Goal: Use online tool/utility: Utilize a website feature to perform a specific function

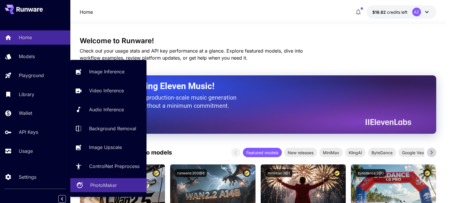
click at [114, 186] on p "PhotoMaker" at bounding box center [103, 185] width 27 height 7
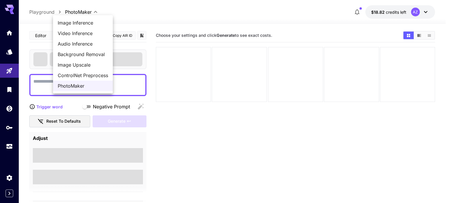
click at [96, 12] on body "**********" at bounding box center [225, 125] width 450 height 250
click at [91, 21] on span "Image Inference" at bounding box center [83, 22] width 50 height 7
type input "**********"
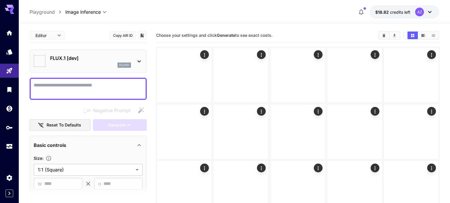
type input "**********"
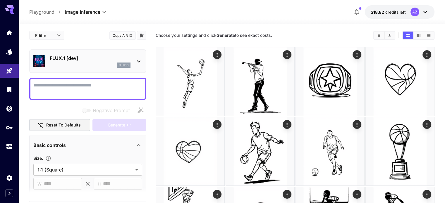
click at [63, 110] on div "Negative Prompt" at bounding box center [87, 111] width 117 height 12
click at [71, 68] on div "FLUX.1 [dev] flux1d" at bounding box center [87, 61] width 109 height 18
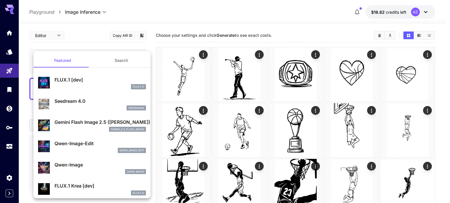
click at [72, 67] on span at bounding box center [60, 67] width 55 height 1
click at [95, 41] on div at bounding box center [225, 101] width 450 height 203
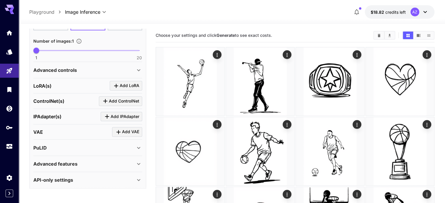
scroll to position [85, 0]
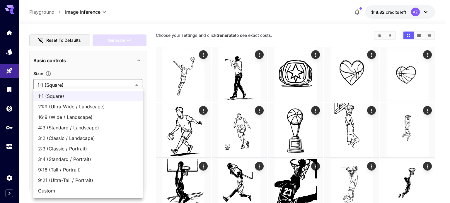
click at [48, 83] on div at bounding box center [225, 101] width 450 height 203
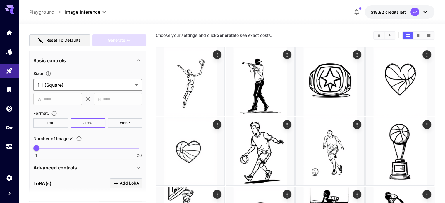
scroll to position [183, 0]
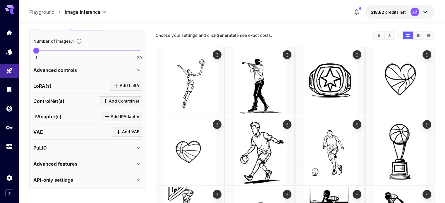
click at [64, 65] on div "Advanced controls" at bounding box center [87, 70] width 109 height 14
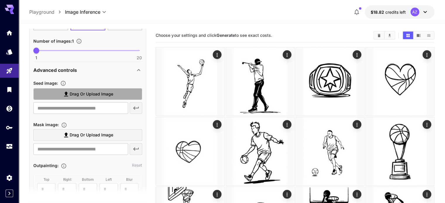
click at [82, 95] on span "Drag or upload image" at bounding box center [92, 94] width 44 height 7
click at [0, 0] on input "Drag or upload image" at bounding box center [0, 0] width 0 height 0
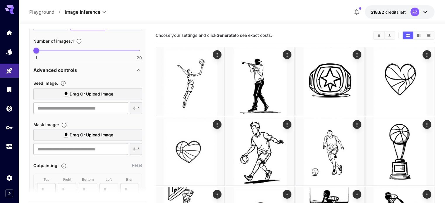
click at [80, 136] on span "Drag or upload image" at bounding box center [92, 135] width 44 height 7
click at [0, 0] on input "Drag or upload image" at bounding box center [0, 0] width 0 height 0
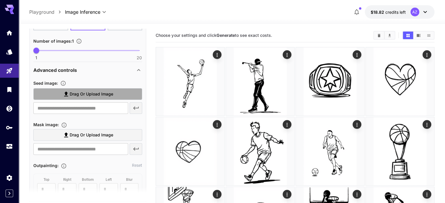
click at [72, 92] on span "Drag or upload image" at bounding box center [92, 94] width 44 height 7
click at [0, 0] on input "Drag or upload image" at bounding box center [0, 0] width 0 height 0
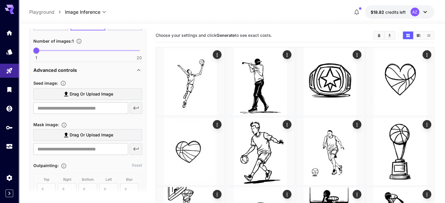
click at [88, 92] on span "Drag or upload image" at bounding box center [92, 94] width 44 height 7
click at [0, 0] on input "Drag or upload image" at bounding box center [0, 0] width 0 height 0
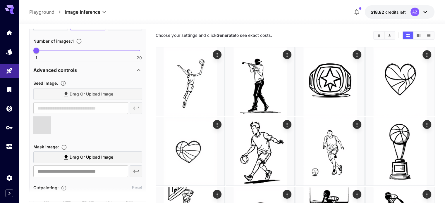
type input "**********"
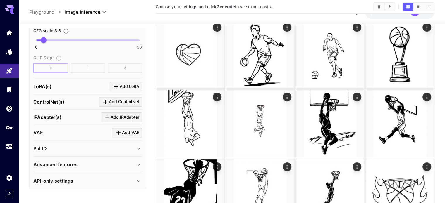
scroll to position [0, 0]
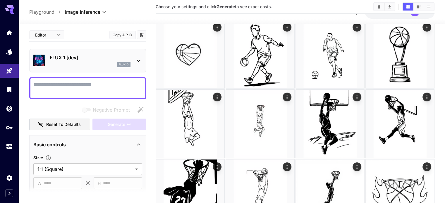
click at [102, 89] on textarea "Negative Prompt" at bounding box center [87, 88] width 109 height 14
click at [60, 105] on div "Negative Prompt" at bounding box center [87, 110] width 117 height 12
click at [88, 61] on div "FLUX.1 [dev] flux1d" at bounding box center [90, 60] width 81 height 13
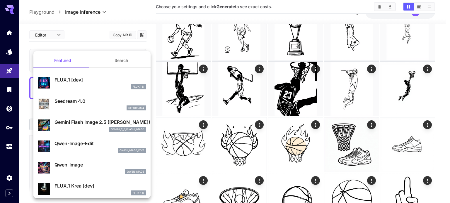
click at [61, 46] on div at bounding box center [225, 101] width 450 height 203
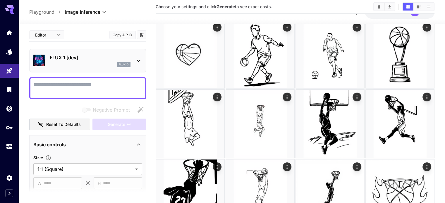
click at [56, 107] on div "Negative Prompt" at bounding box center [87, 110] width 117 height 12
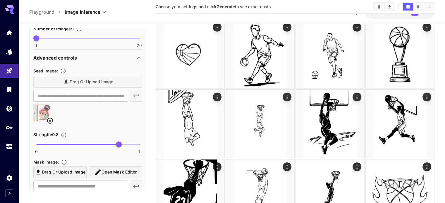
scroll to position [195, 0]
click at [100, 79] on div "Drag or upload image" at bounding box center [87, 82] width 109 height 12
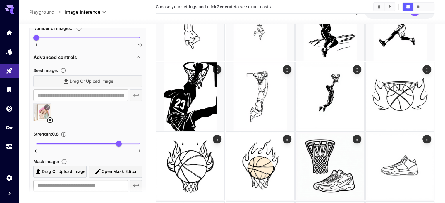
click at [51, 119] on icon at bounding box center [50, 120] width 7 height 7
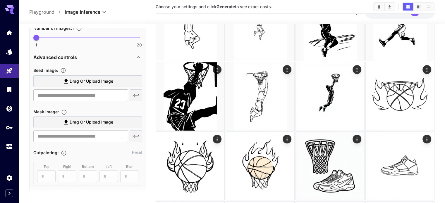
click at [80, 79] on span "Drag or upload image" at bounding box center [92, 81] width 44 height 7
click at [0, 0] on input "Drag or upload image" at bounding box center [0, 0] width 0 height 0
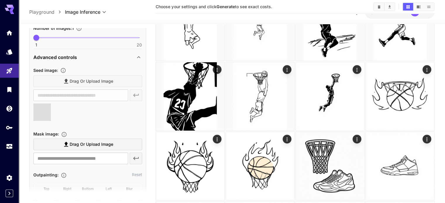
type input "**********"
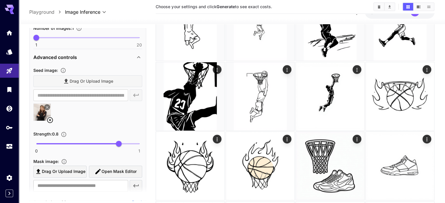
scroll to position [0, 0]
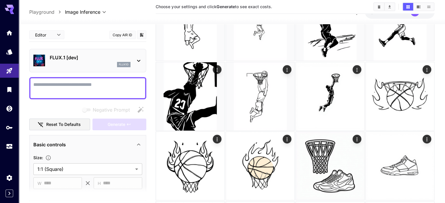
click at [82, 89] on textarea "Negative Prompt" at bounding box center [87, 88] width 109 height 14
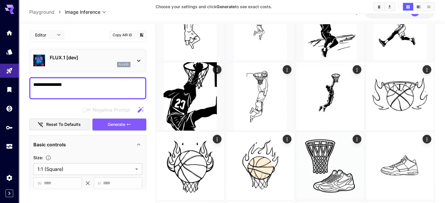
type textarea "**********"
click at [116, 116] on div "Negative Prompt Reset to defaults Generate" at bounding box center [87, 117] width 117 height 27
click at [119, 126] on span "Generate" at bounding box center [117, 124] width 18 height 7
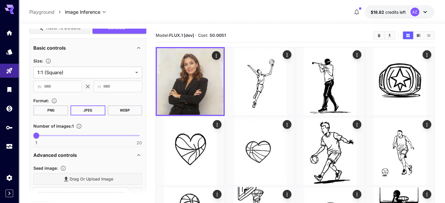
scroll to position [195, 0]
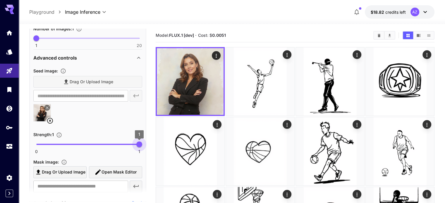
type input "*"
drag, startPoint x: 119, startPoint y: 144, endPoint x: 145, endPoint y: 147, distance: 26.2
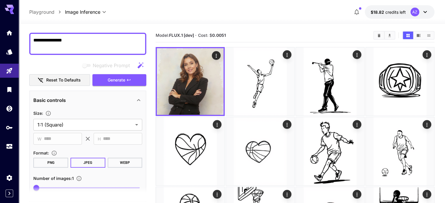
scroll to position [0, 0]
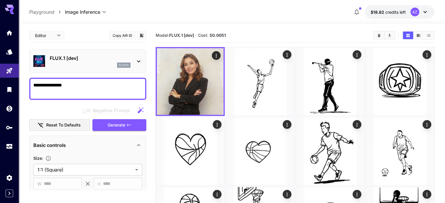
click at [93, 85] on textarea "**********" at bounding box center [87, 89] width 109 height 14
click at [111, 88] on textarea "**********" at bounding box center [87, 89] width 109 height 14
click at [78, 60] on p "FLUX.1 [dev]" at bounding box center [90, 58] width 81 height 7
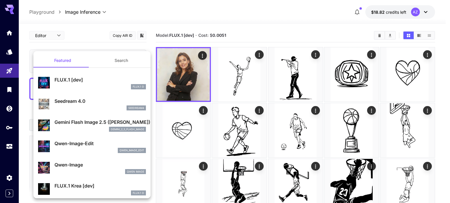
click at [222, 38] on div at bounding box center [225, 101] width 450 height 203
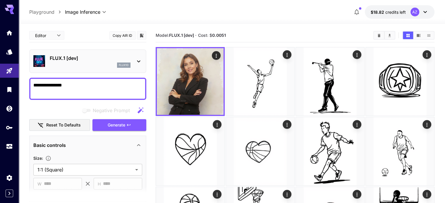
scroll to position [195, 0]
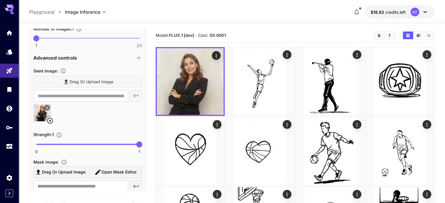
click at [87, 82] on div "Drag or upload image" at bounding box center [87, 82] width 109 height 12
click at [86, 82] on div "Drag or upload image" at bounding box center [87, 82] width 109 height 12
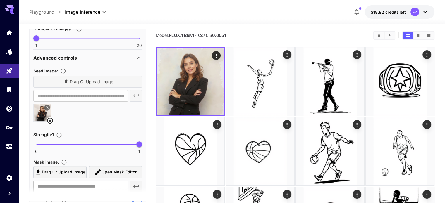
click at [71, 82] on div "Drag or upload image" at bounding box center [87, 82] width 109 height 12
click at [92, 121] on div at bounding box center [87, 115] width 109 height 22
click at [50, 119] on icon at bounding box center [50, 120] width 7 height 7
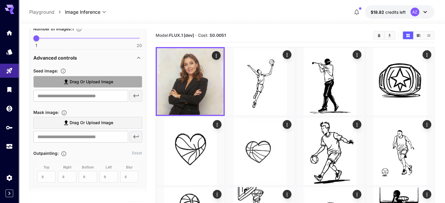
click at [92, 80] on span "Drag or upload image" at bounding box center [92, 81] width 44 height 7
click at [0, 0] on input "Drag or upload image" at bounding box center [0, 0] width 0 height 0
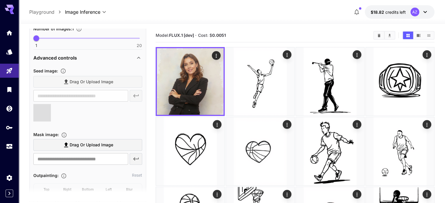
type input "**********"
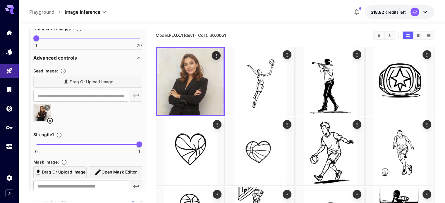
click at [90, 80] on div "Drag or upload image" at bounding box center [87, 82] width 109 height 12
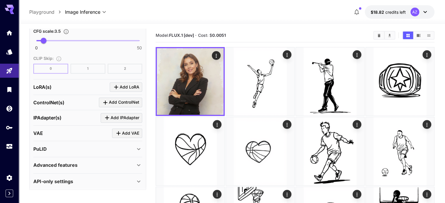
scroll to position [0, 0]
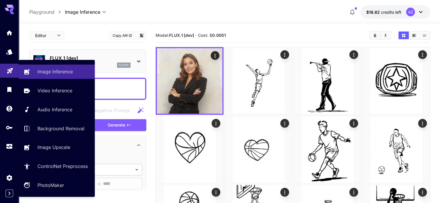
drag, startPoint x: 74, startPoint y: 85, endPoint x: 0, endPoint y: 77, distance: 74.4
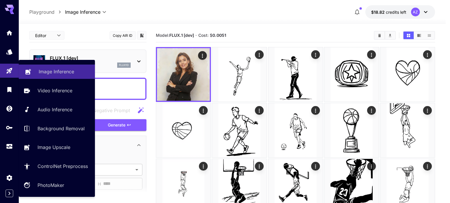
paste textarea "**********"
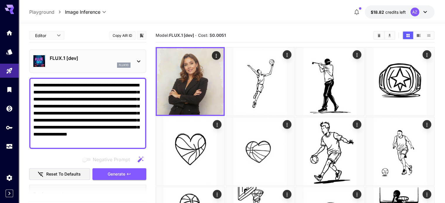
drag, startPoint x: 97, startPoint y: 85, endPoint x: 118, endPoint y: 93, distance: 22.7
click at [118, 93] on textarea "**********" at bounding box center [87, 113] width 109 height 63
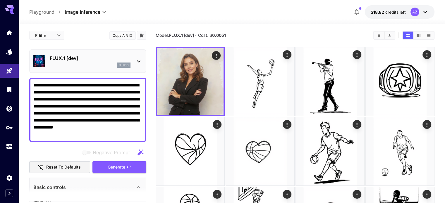
click at [120, 106] on textarea "**********" at bounding box center [87, 110] width 109 height 56
type textarea "**********"
click at [113, 169] on span "Generate" at bounding box center [117, 167] width 18 height 7
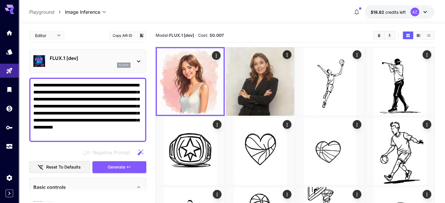
click at [75, 54] on div "FLUX.1 [dev] flux1d" at bounding box center [87, 61] width 109 height 18
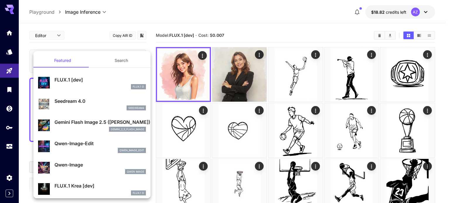
click at [126, 60] on button "Search" at bounding box center [121, 61] width 59 height 14
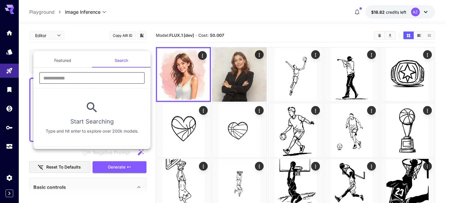
click at [102, 77] on input "text" at bounding box center [91, 78] width 105 height 12
type input "*"
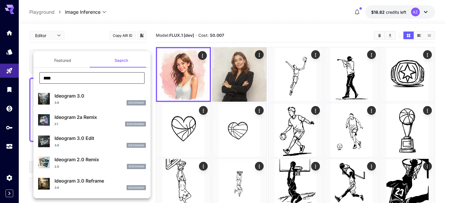
type input "****"
click at [80, 101] on div "3.0 ideogram3" at bounding box center [99, 102] width 91 height 5
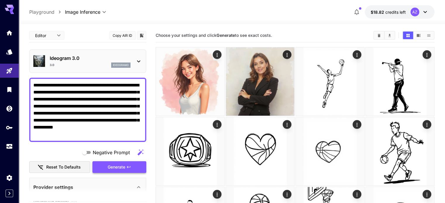
click at [115, 168] on span "Generate" at bounding box center [117, 167] width 18 height 7
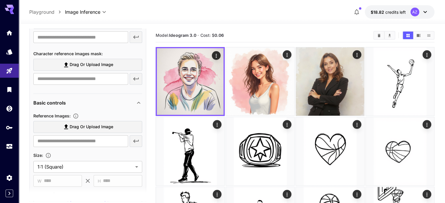
scroll to position [293, 0]
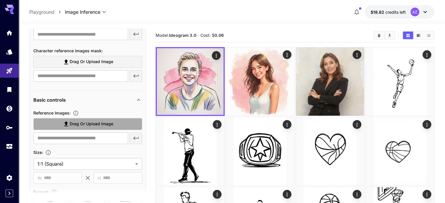
click at [95, 124] on span "Drag or upload image" at bounding box center [92, 124] width 44 height 7
click at [0, 0] on input "Drag or upload image" at bounding box center [0, 0] width 0 height 0
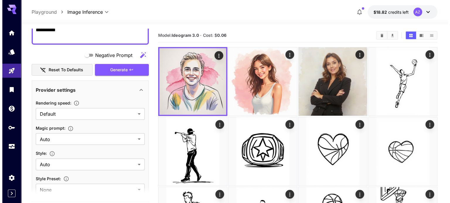
scroll to position [195, 0]
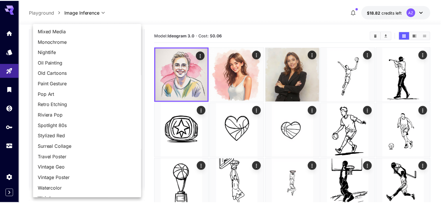
scroll to position [479, 0]
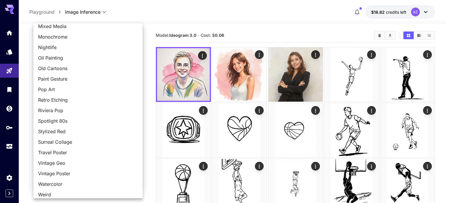
click at [50, 184] on span "Watercolor" at bounding box center [88, 184] width 100 height 7
type input "**********"
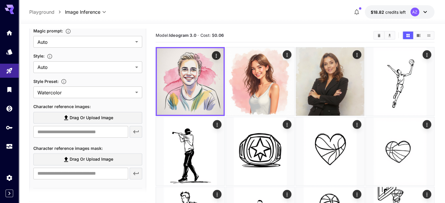
click at [115, 143] on div "**********" at bounding box center [87, 92] width 109 height 180
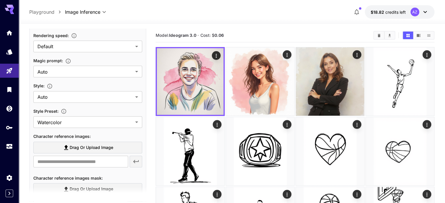
scroll to position [148, 0]
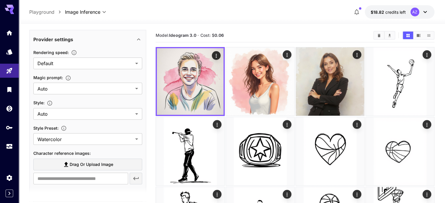
click at [97, 101] on div "Style :" at bounding box center [87, 102] width 109 height 7
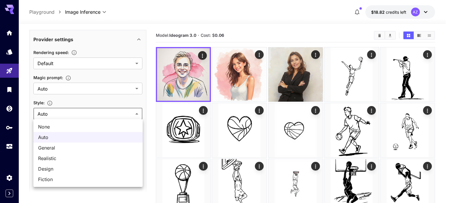
click at [49, 138] on span "Auto" at bounding box center [88, 137] width 100 height 7
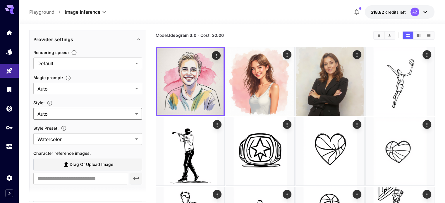
scroll to position [407, 0]
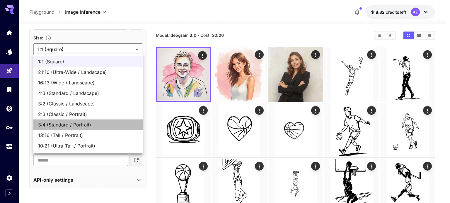
click at [66, 126] on span "3:4 (Standard / Portrait)" at bounding box center [88, 124] width 100 height 7
type input "**********"
type input "***"
type input "****"
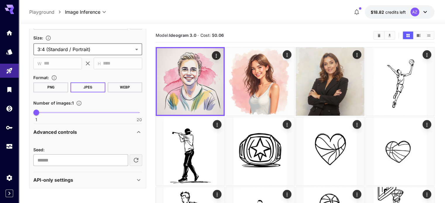
click at [40, 155] on input "number" at bounding box center [80, 161] width 95 height 12
click at [121, 161] on input "**" at bounding box center [80, 161] width 95 height 12
click at [122, 157] on input "*" at bounding box center [80, 161] width 95 height 12
click at [111, 148] on div "Seed :" at bounding box center [87, 149] width 109 height 7
click at [107, 152] on section "Seed : * ​" at bounding box center [87, 156] width 109 height 20
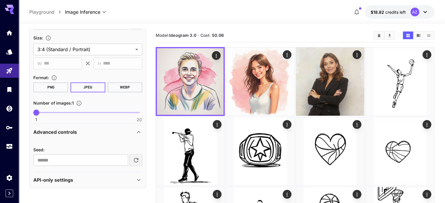
click at [133, 157] on icon "button" at bounding box center [136, 160] width 7 height 7
type input "**********"
drag, startPoint x: 103, startPoint y: 159, endPoint x: 25, endPoint y: 159, distance: 78.2
click at [89, 147] on div "Seed :" at bounding box center [87, 149] width 109 height 7
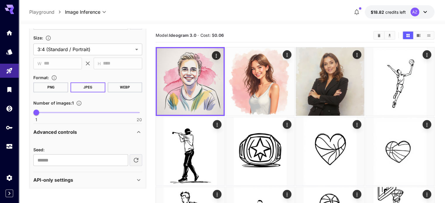
click at [56, 86] on button "PNG" at bounding box center [50, 88] width 35 height 10
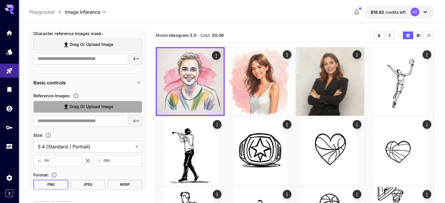
click at [100, 104] on span "Drag or upload image" at bounding box center [92, 106] width 44 height 7
click at [0, 0] on input "Drag or upload image" at bounding box center [0, 0] width 0 height 0
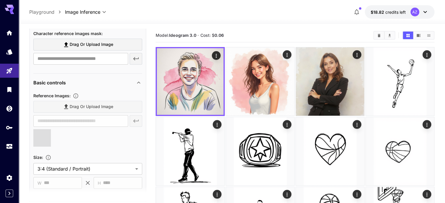
type input "**********"
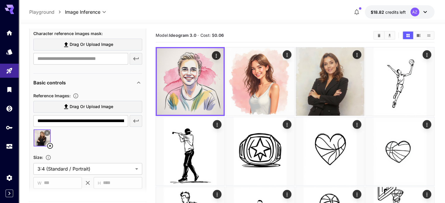
scroll to position [212, 0]
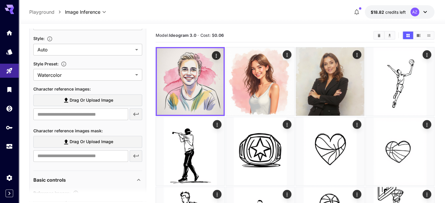
click at [51, 88] on span "Character reference images :" at bounding box center [61, 89] width 57 height 5
click at [84, 132] on span "Character reference images mask :" at bounding box center [67, 130] width 69 height 5
click at [57, 87] on span "Character reference images :" at bounding box center [61, 89] width 57 height 5
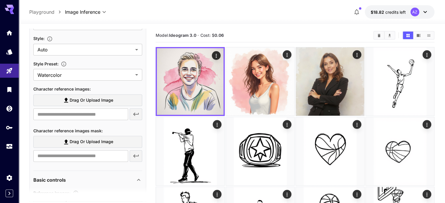
click at [57, 87] on span "Character reference images :" at bounding box center [61, 89] width 57 height 5
click at [110, 88] on div "Character reference images :" at bounding box center [87, 88] width 109 height 7
click at [105, 98] on span "Drag or upload image" at bounding box center [92, 100] width 44 height 7
click at [0, 0] on input "Drag or upload image" at bounding box center [0, 0] width 0 height 0
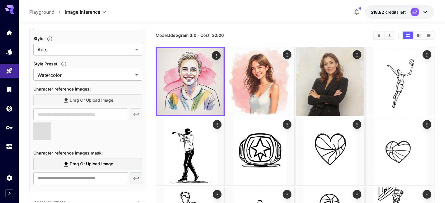
type input "**********"
click at [139, 144] on div at bounding box center [87, 134] width 109 height 22
click at [97, 99] on div "Drag or upload image" at bounding box center [87, 101] width 109 height 12
click at [87, 99] on div "Drag or upload image" at bounding box center [87, 101] width 109 height 12
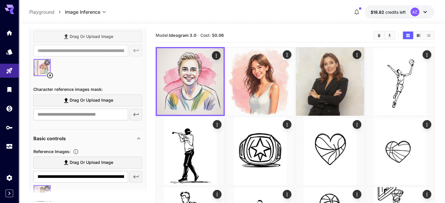
scroll to position [310, 0]
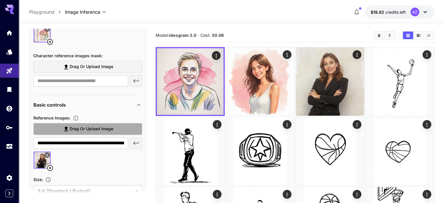
click at [88, 127] on span "Drag or upload image" at bounding box center [92, 129] width 44 height 7
click at [0, 0] on input "Drag or upload image" at bounding box center [0, 0] width 0 height 0
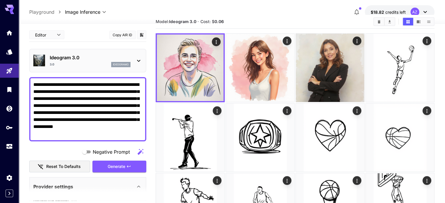
scroll to position [0, 0]
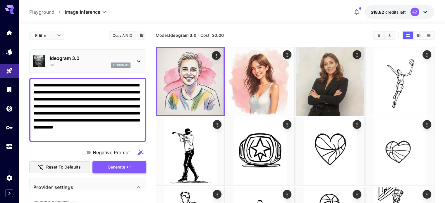
click at [121, 167] on span "Generate" at bounding box center [117, 167] width 18 height 7
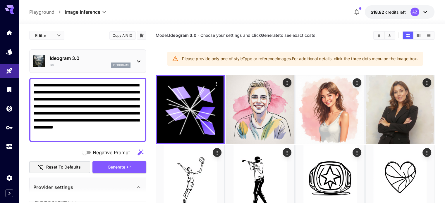
click at [228, 58] on div "Please provide only one of styleType or referenceImages. For additional details…" at bounding box center [300, 59] width 236 height 11
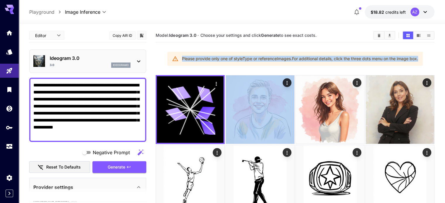
click at [228, 58] on div "Please provide only one of styleType or referenceImages. For additional details…" at bounding box center [300, 59] width 236 height 11
click at [229, 58] on div "Please provide only one of styleType or referenceImages. For additional details…" at bounding box center [300, 59] width 236 height 11
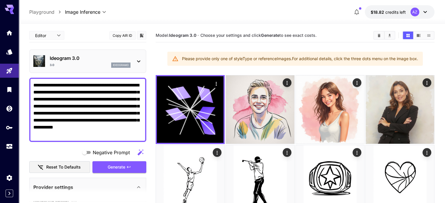
click at [193, 57] on div "Please provide only one of styleType or referenceImages. For additional details…" at bounding box center [300, 59] width 236 height 11
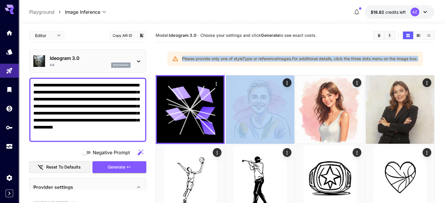
click at [193, 57] on div "Please provide only one of styleType or referenceImages. For additional details…" at bounding box center [300, 59] width 236 height 11
click at [255, 58] on div "Please provide only one of styleType or referenceImages. For additional details…" at bounding box center [300, 59] width 236 height 11
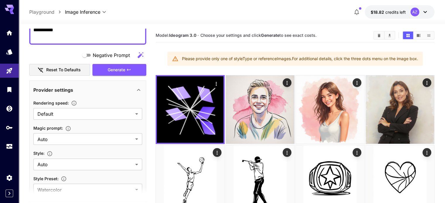
scroll to position [195, 0]
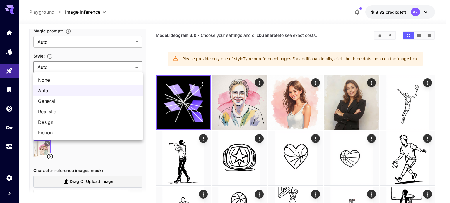
click at [54, 84] on li "None" at bounding box center [87, 80] width 109 height 11
type input "*******"
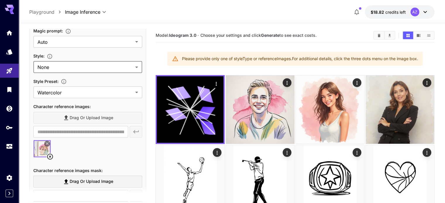
scroll to position [0, 0]
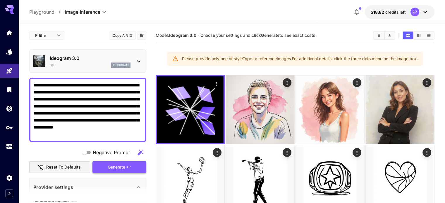
click at [116, 169] on span "Generate" at bounding box center [117, 167] width 18 height 7
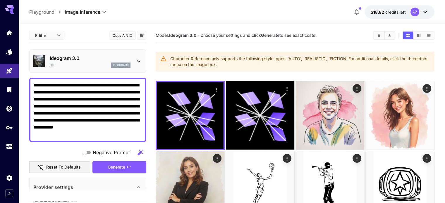
click at [185, 58] on div "Character Reference only supports the following style types: 'AUTO', 'REALISTIC…" at bounding box center [299, 62] width 259 height 16
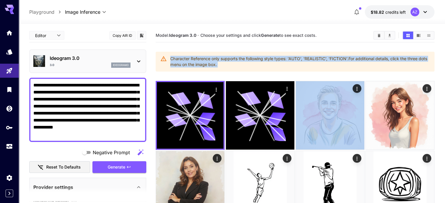
click at [185, 58] on div "Character Reference only supports the following style types: 'AUTO', 'REALISTIC…" at bounding box center [299, 62] width 259 height 16
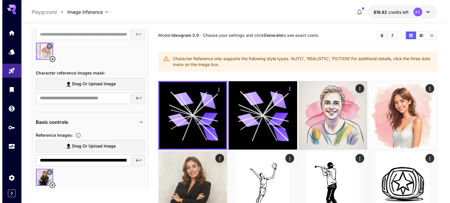
scroll to position [195, 0]
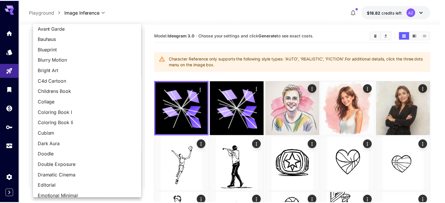
scroll to position [0, 0]
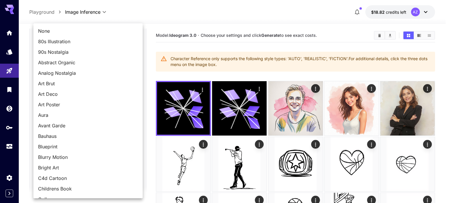
click at [47, 26] on li "None" at bounding box center [87, 31] width 109 height 11
type input "*******"
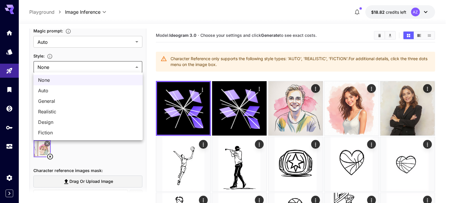
click at [49, 88] on span "Auto" at bounding box center [88, 90] width 100 height 7
type input "****"
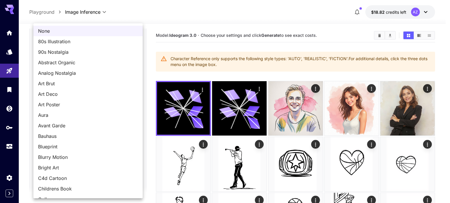
click at [87, 29] on span "None" at bounding box center [88, 31] width 100 height 7
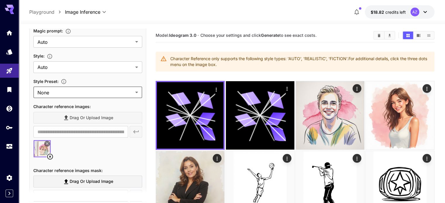
click at [139, 79] on div "Style Preset :" at bounding box center [87, 81] width 109 height 7
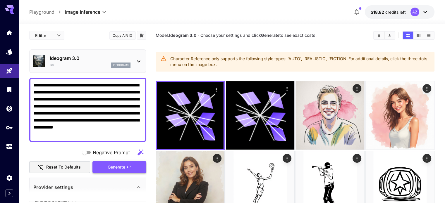
click at [120, 168] on span "Generate" at bounding box center [117, 167] width 18 height 7
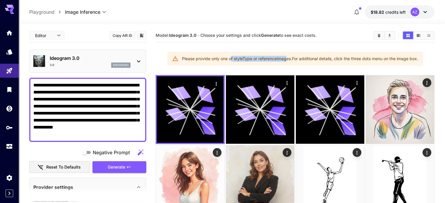
drag, startPoint x: 229, startPoint y: 60, endPoint x: 286, endPoint y: 62, distance: 56.8
click at [286, 62] on div "Please provide only one of styleType or referenceImages. For additional details…" at bounding box center [300, 59] width 236 height 11
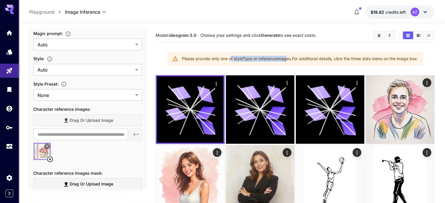
scroll to position [195, 0]
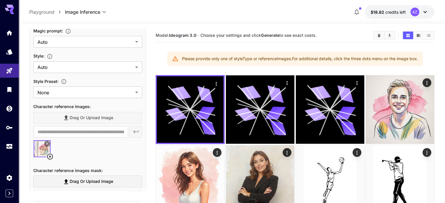
click at [76, 106] on span "Character reference images :" at bounding box center [61, 106] width 57 height 5
click at [114, 106] on div "Character reference images :" at bounding box center [87, 106] width 109 height 7
click at [52, 156] on icon at bounding box center [50, 156] width 7 height 7
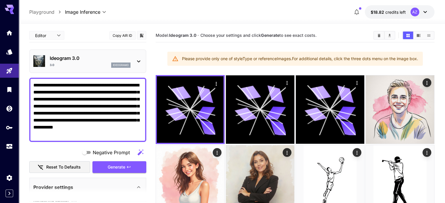
scroll to position [0, 0]
click at [118, 167] on span "Generate" at bounding box center [117, 167] width 18 height 7
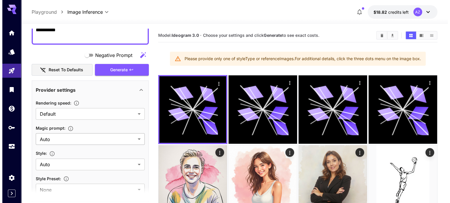
scroll to position [195, 0]
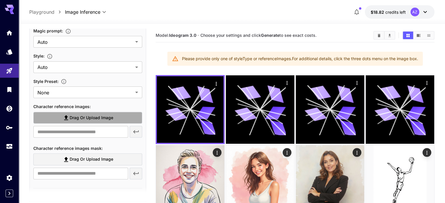
click at [90, 115] on span "Drag or upload image" at bounding box center [92, 117] width 44 height 7
click at [0, 0] on input "Drag or upload image" at bounding box center [0, 0] width 0 height 0
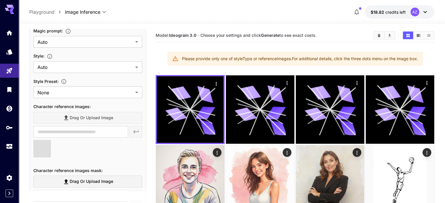
type input "**********"
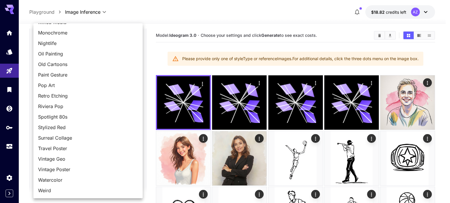
scroll to position [493, 0]
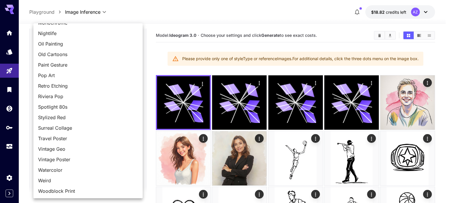
click at [65, 171] on span "Watercolor" at bounding box center [88, 170] width 100 height 7
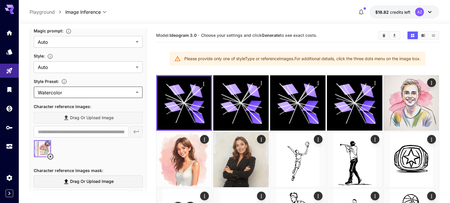
type input "**********"
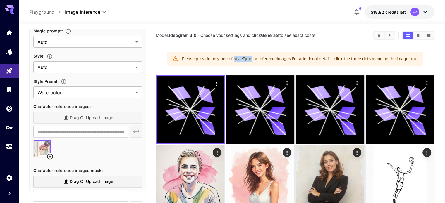
drag, startPoint x: 233, startPoint y: 59, endPoint x: 251, endPoint y: 57, distance: 18.2
click at [251, 57] on div "Please provide only one of styleType or referenceImages. For additional details…" at bounding box center [300, 59] width 236 height 11
click at [262, 58] on div "Please provide only one of styleType or referenceImages. For additional details…" at bounding box center [300, 59] width 236 height 11
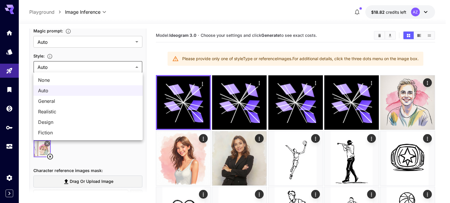
click at [55, 80] on span "None" at bounding box center [88, 80] width 100 height 7
type input "*******"
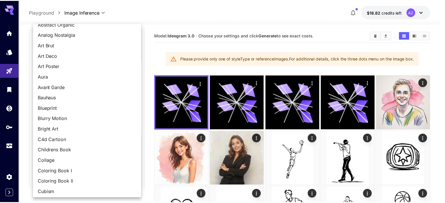
scroll to position [0, 0]
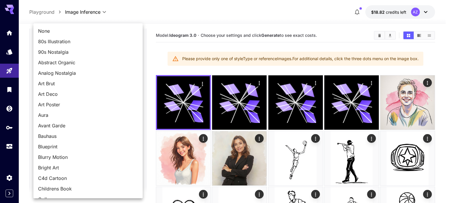
click at [59, 35] on li "None" at bounding box center [87, 31] width 109 height 11
type input "*******"
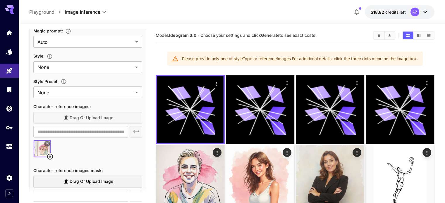
click at [131, 157] on div at bounding box center [87, 151] width 109 height 22
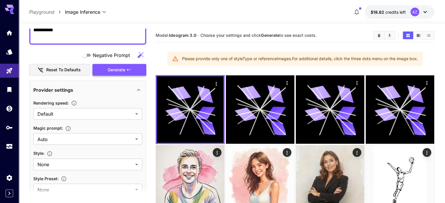
click at [129, 68] on icon "button" at bounding box center [128, 70] width 5 height 5
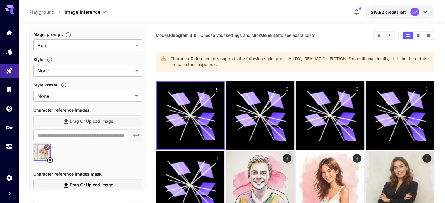
scroll to position [195, 0]
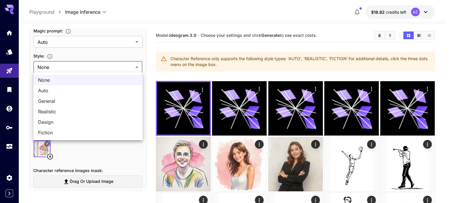
click at [50, 121] on span "Design" at bounding box center [88, 122] width 100 height 7
type input "******"
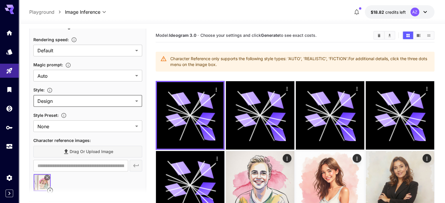
scroll to position [0, 0]
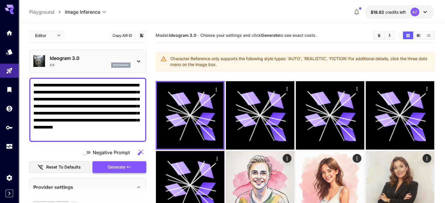
click at [123, 165] on span "Generate" at bounding box center [117, 167] width 18 height 7
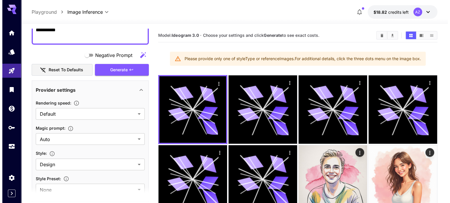
scroll to position [195, 0]
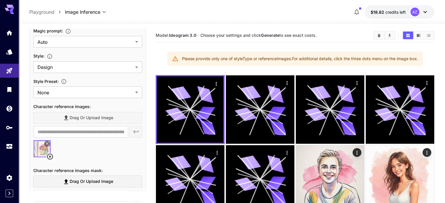
click at [48, 157] on icon at bounding box center [50, 156] width 7 height 7
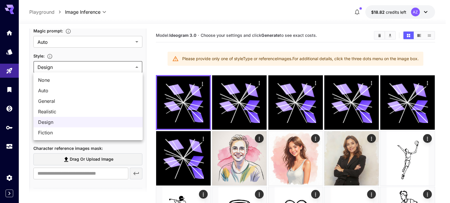
click at [56, 82] on span "None" at bounding box center [88, 80] width 100 height 7
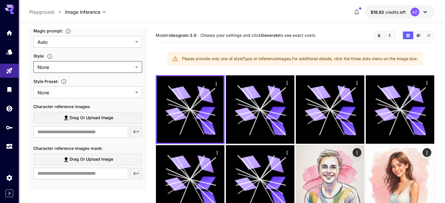
click at [64, 77] on div "Rendering speed : Default ******* ​ Magic prompt : Auto **** ​ Style : None ***…" at bounding box center [87, 92] width 109 height 180
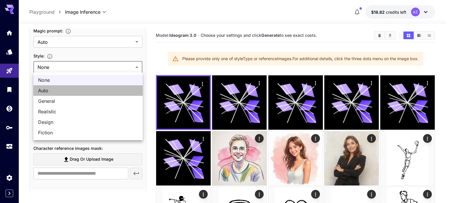
click at [55, 94] on li "Auto" at bounding box center [87, 90] width 109 height 11
type input "****"
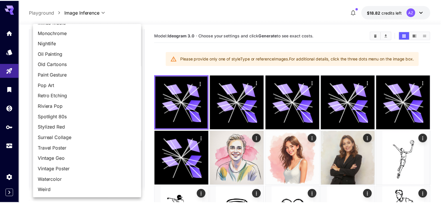
scroll to position [493, 0]
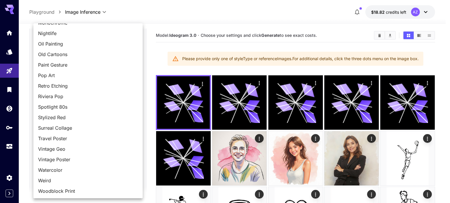
click at [61, 170] on span "Watercolor" at bounding box center [88, 170] width 100 height 7
type input "**********"
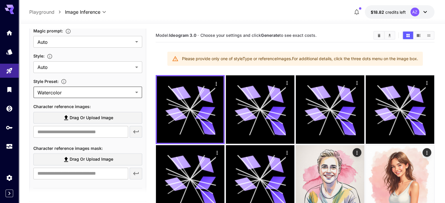
scroll to position [97, 0]
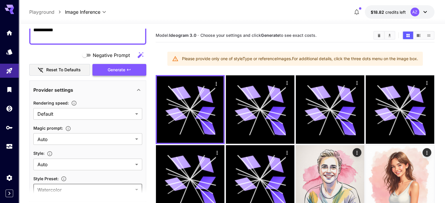
click at [123, 66] on span "Generate" at bounding box center [117, 69] width 18 height 7
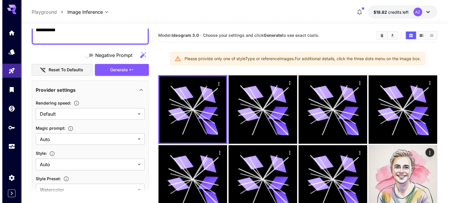
scroll to position [0, 0]
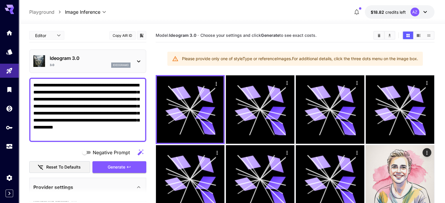
click at [93, 63] on div "3.0 ideogram3" at bounding box center [90, 65] width 81 height 5
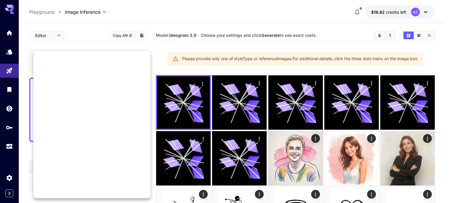
scroll to position [404, 0]
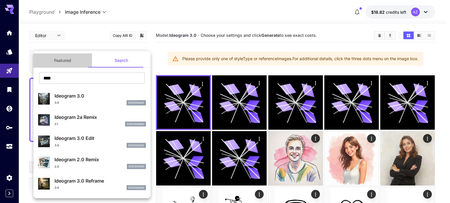
click at [64, 58] on button "Featured" at bounding box center [62, 61] width 59 height 14
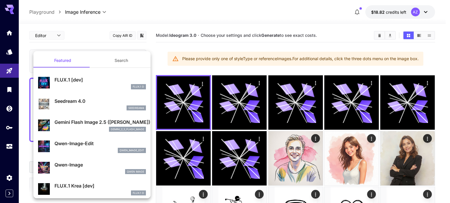
click at [84, 100] on p "Seedream 4.0" at bounding box center [99, 101] width 91 height 7
type input "**********"
type input "****"
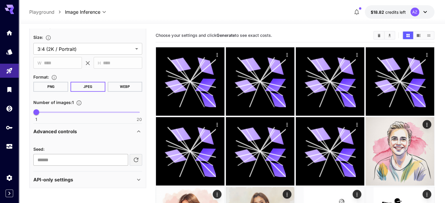
scroll to position [127, 0]
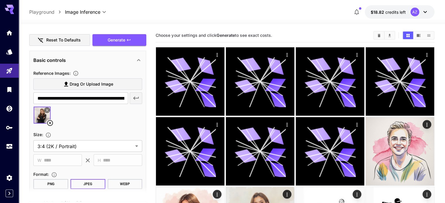
click at [57, 186] on button "PNG" at bounding box center [50, 184] width 35 height 10
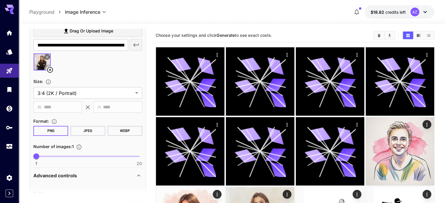
scroll to position [30, 0]
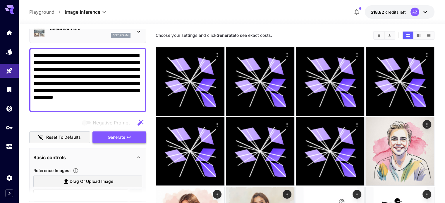
click at [128, 139] on icon "button" at bounding box center [128, 137] width 5 height 5
